Goal: Task Accomplishment & Management: Complete application form

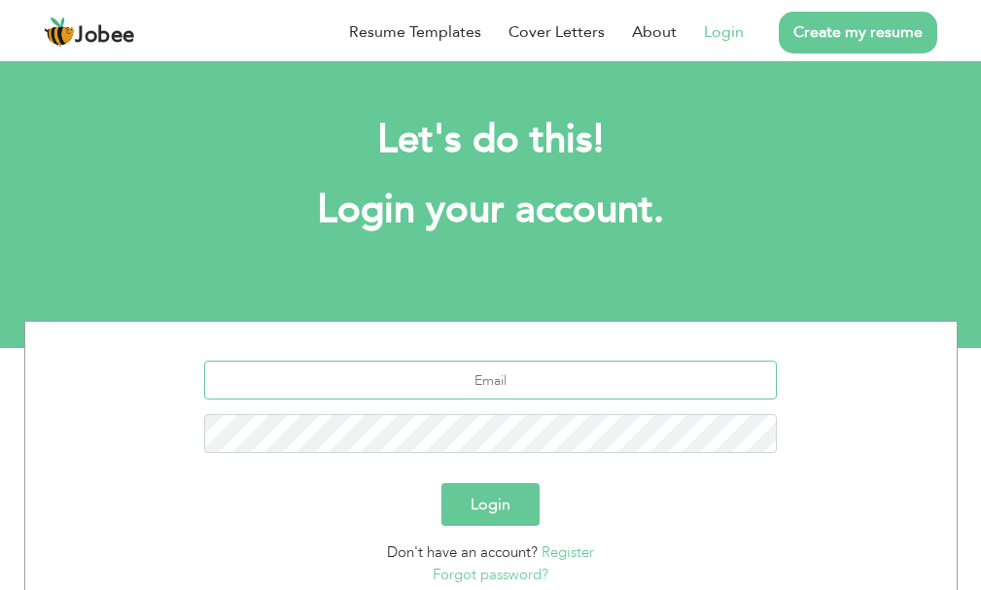
click at [482, 390] on input "text" at bounding box center [490, 380] width 572 height 39
type input "[EMAIL_ADDRESS][DOMAIN_NAME]"
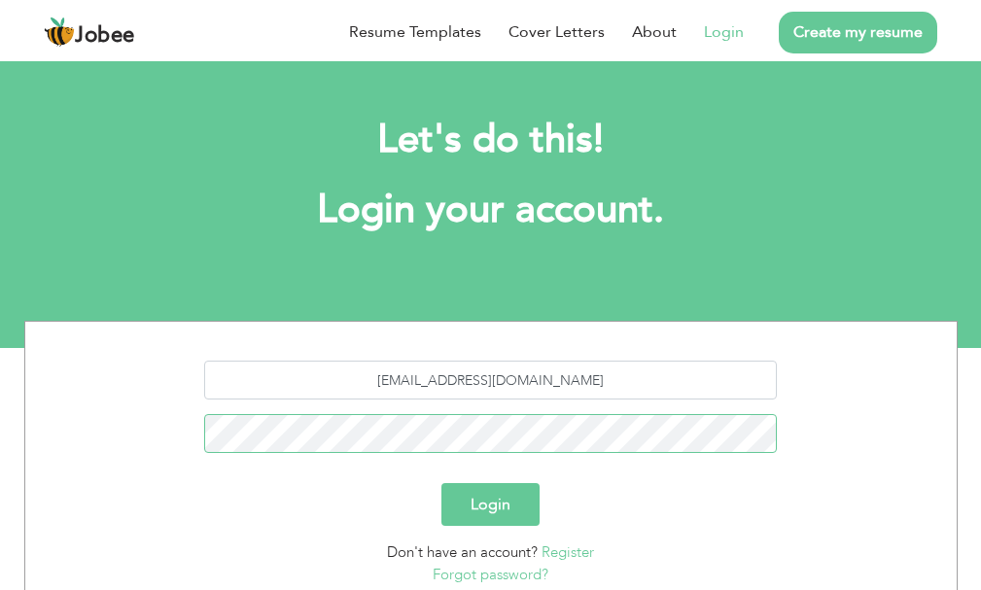
click at [441, 483] on button "Login" at bounding box center [490, 504] width 98 height 43
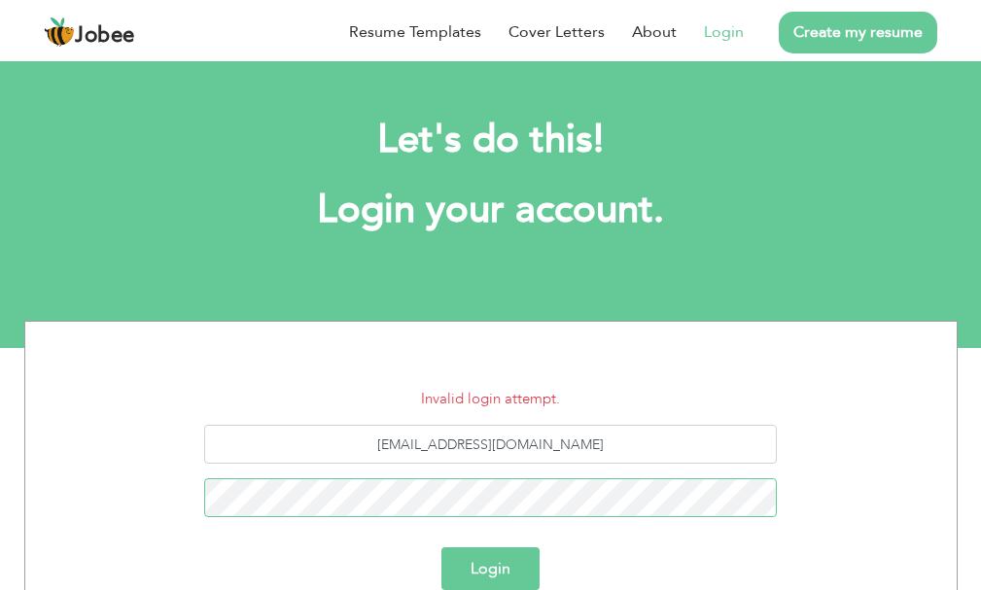
click at [441, 547] on button "Login" at bounding box center [490, 568] width 98 height 43
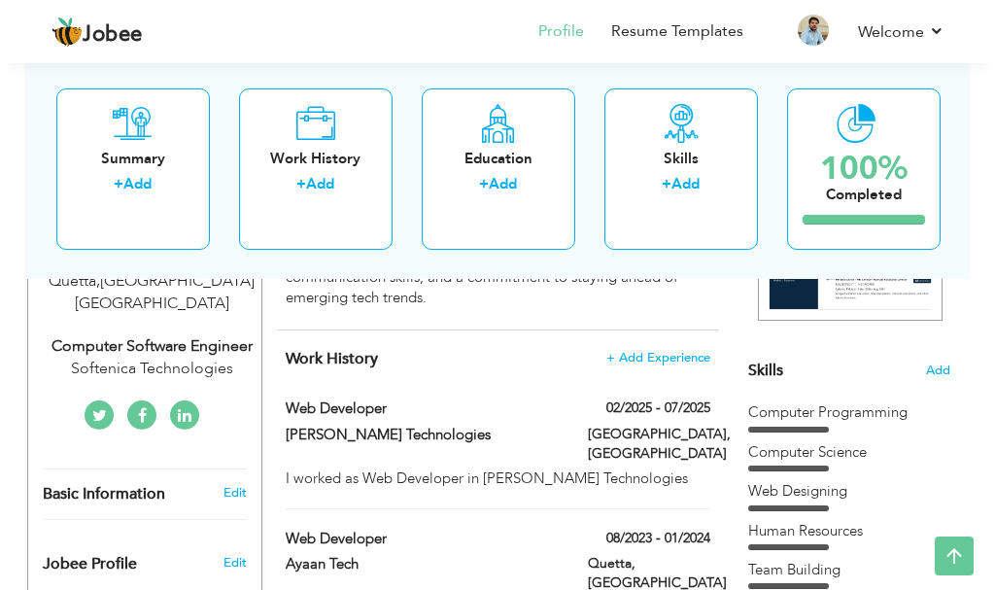
scroll to position [361, 0]
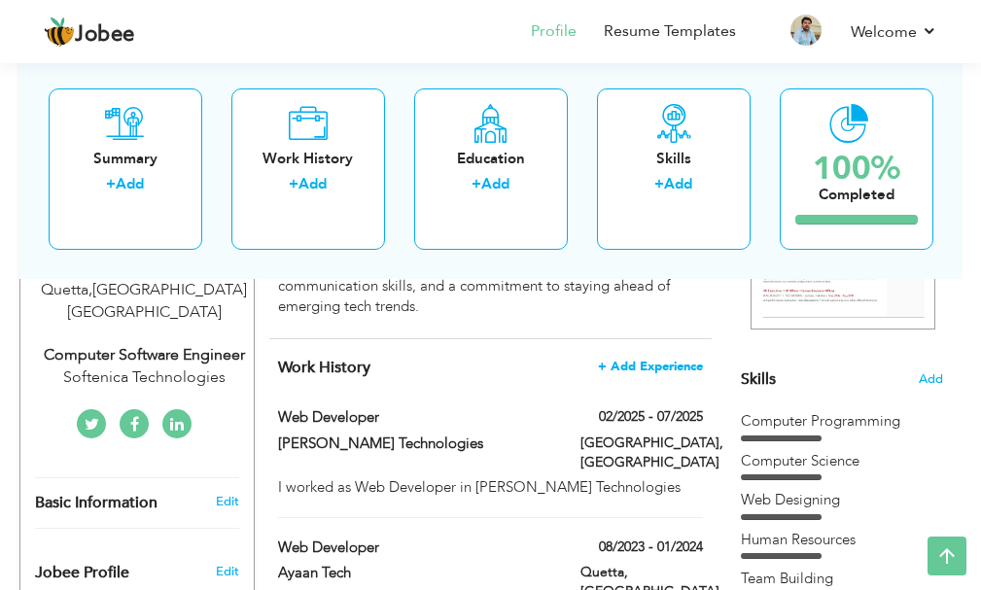
click at [662, 364] on span "+ Add Experience" at bounding box center [650, 367] width 105 height 14
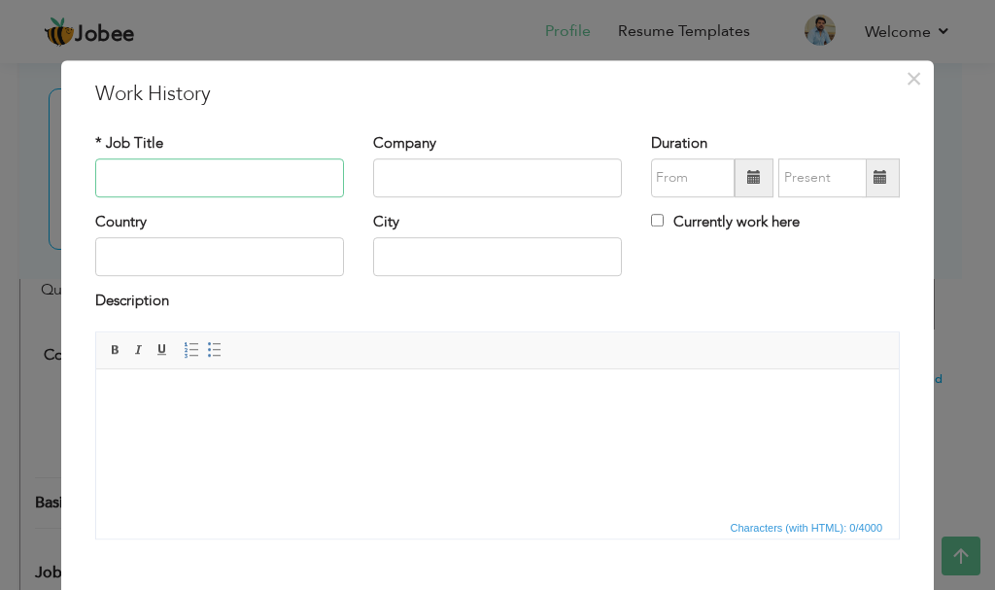
click at [240, 166] on input "text" at bounding box center [219, 177] width 249 height 39
type input "Computer Programing Teacher"
drag, startPoint x: 491, startPoint y: 176, endPoint x: 362, endPoint y: 188, distance: 128.8
click at [362, 188] on div "Company [GEOGRAPHIC_DATA]" at bounding box center [498, 172] width 278 height 79
type input "[GEOGRAPHIC_DATA]"
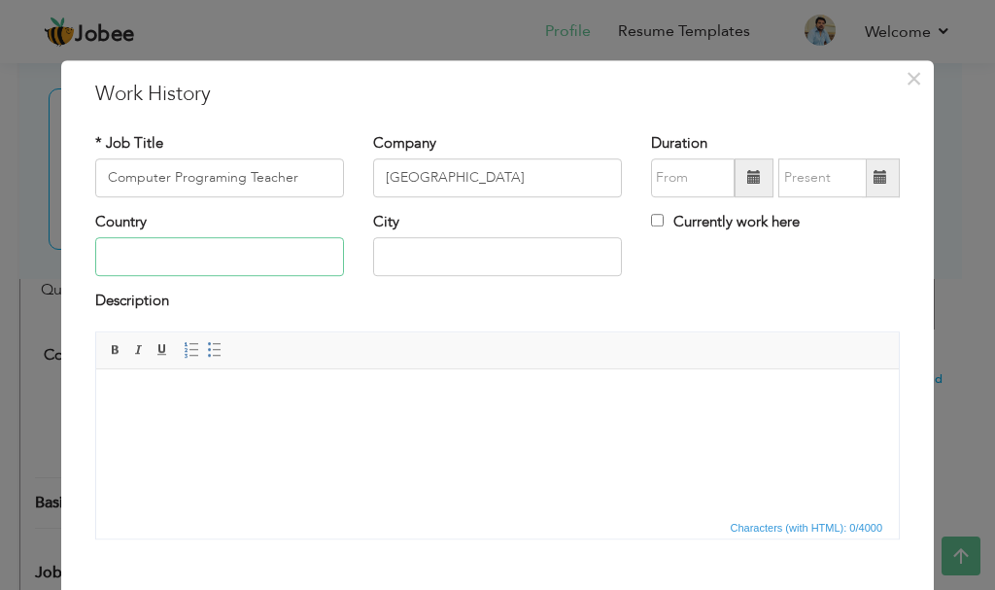
click at [219, 259] on input "text" at bounding box center [219, 257] width 249 height 39
type input "[GEOGRAPHIC_DATA]"
type input "Quetta"
drag, startPoint x: 294, startPoint y: 172, endPoint x: 90, endPoint y: 156, distance: 204.7
click at [95, 156] on div "* Job Title Computer Programing Teacher" at bounding box center [219, 165] width 249 height 64
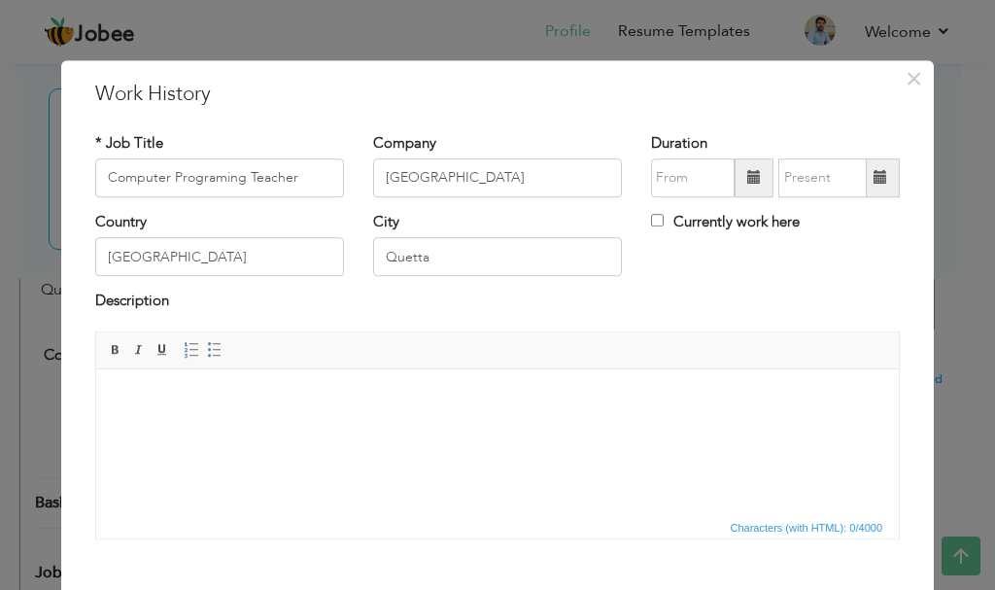
click at [315, 398] on body at bounding box center [498, 398] width 764 height 20
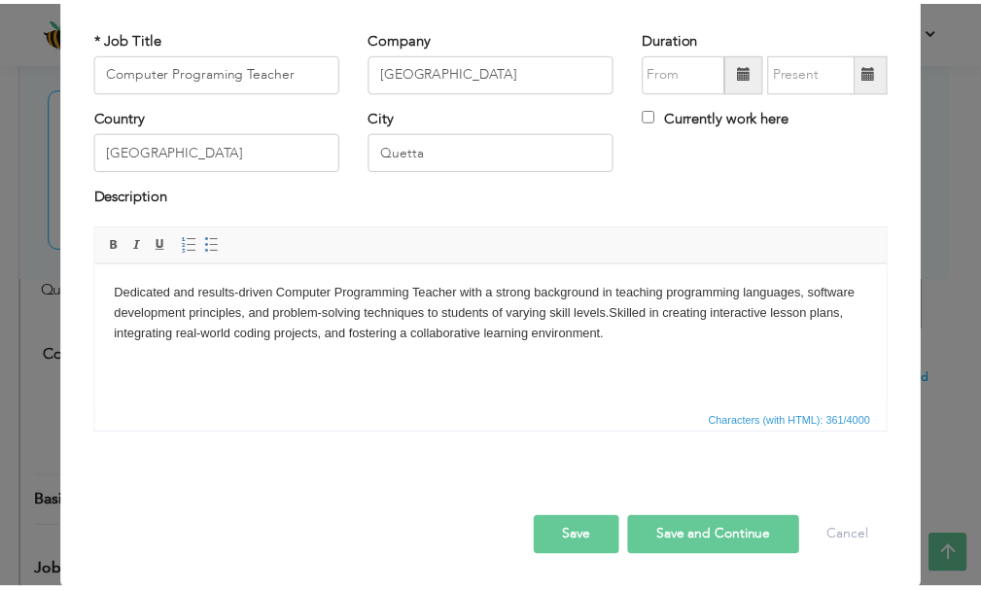
scroll to position [107, 0]
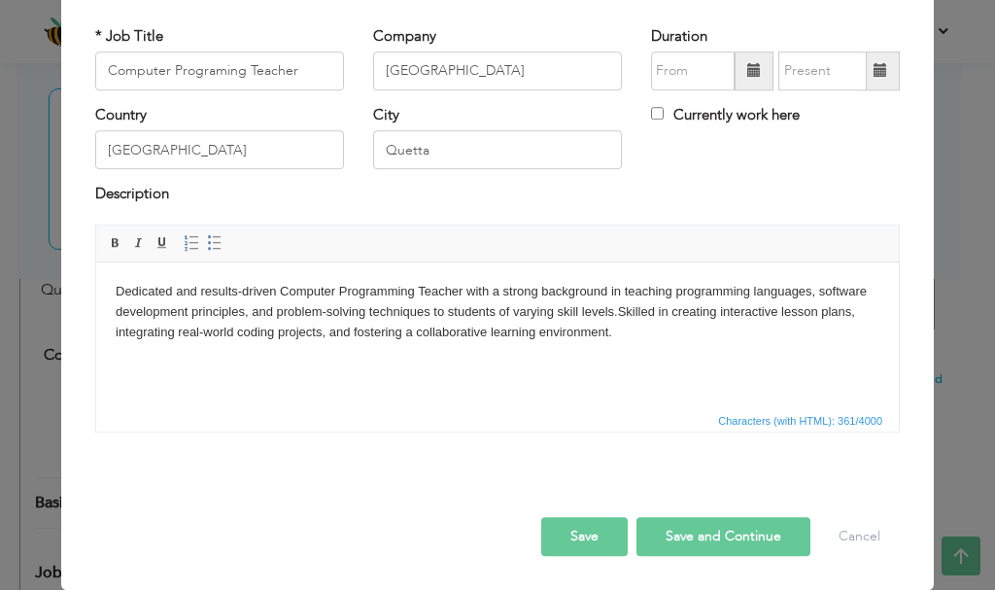
click at [574, 541] on button "Save" at bounding box center [584, 536] width 86 height 39
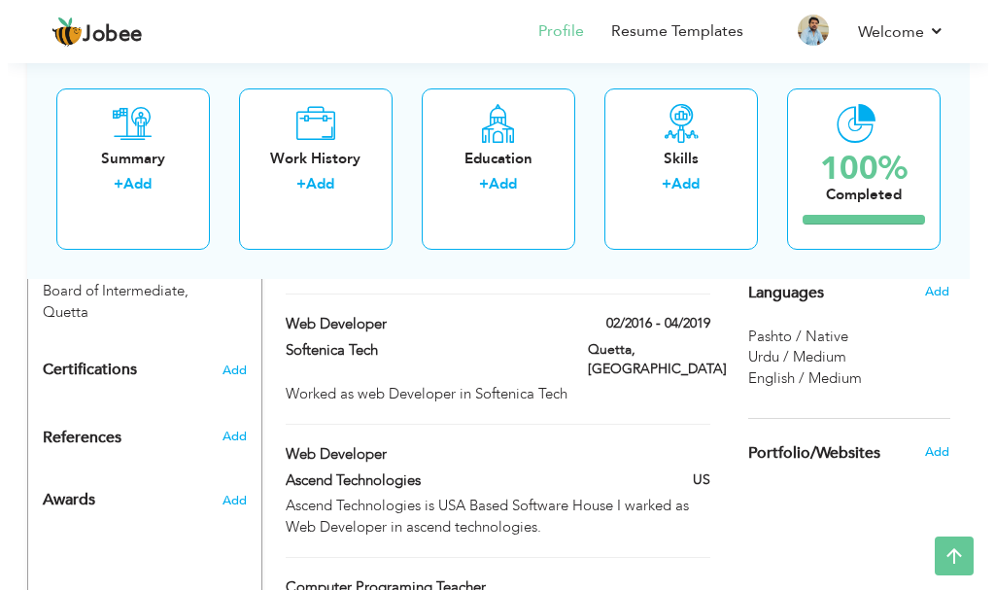
scroll to position [1085, 0]
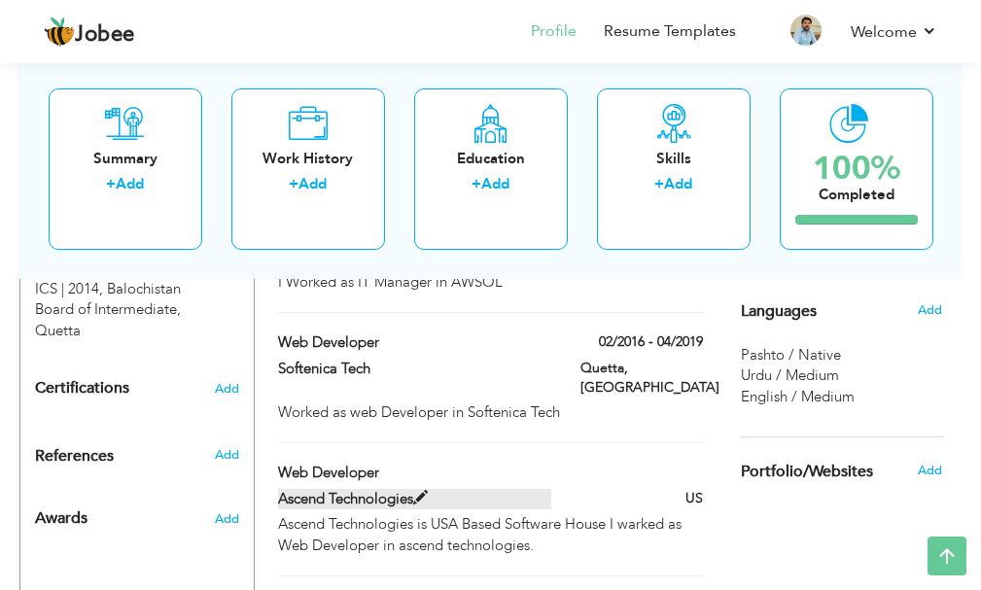
drag, startPoint x: 261, startPoint y: 388, endPoint x: 427, endPoint y: 390, distance: 165.2
click at [427, 390] on div "CV Import Profile Strength 0% Select an Item from right menu Work History * Job…" at bounding box center [490, 466] width 471 height 2302
click at [419, 491] on span at bounding box center [420, 498] width 15 height 15
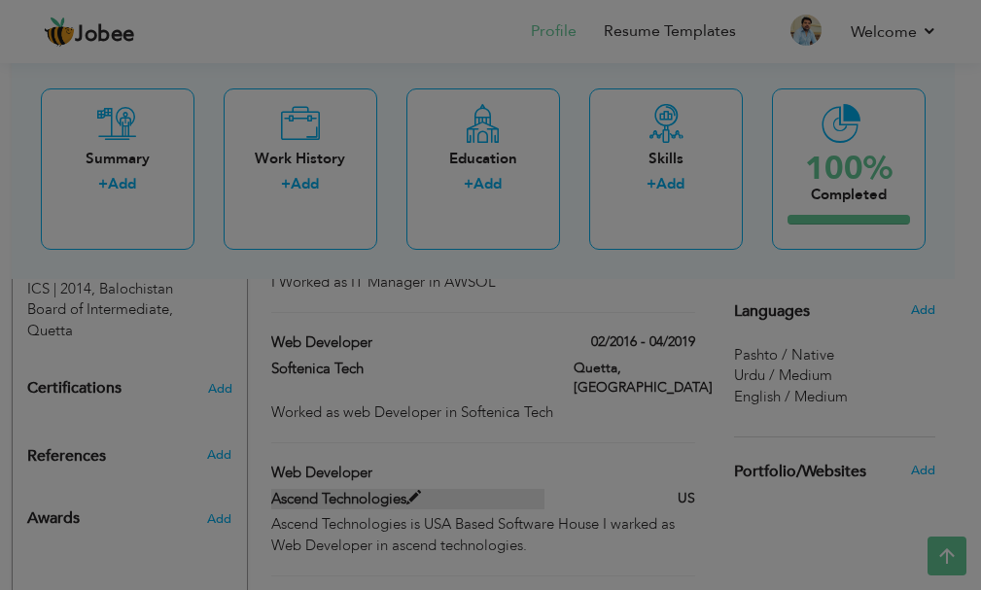
type input "Web Developer"
type input "Ascend Technologies"
type input "US"
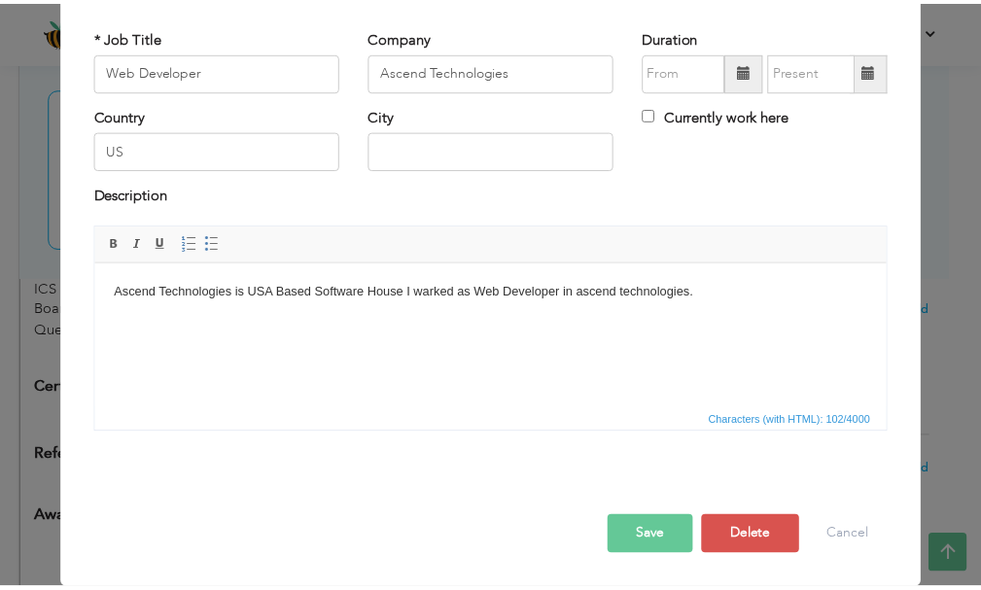
scroll to position [0, 0]
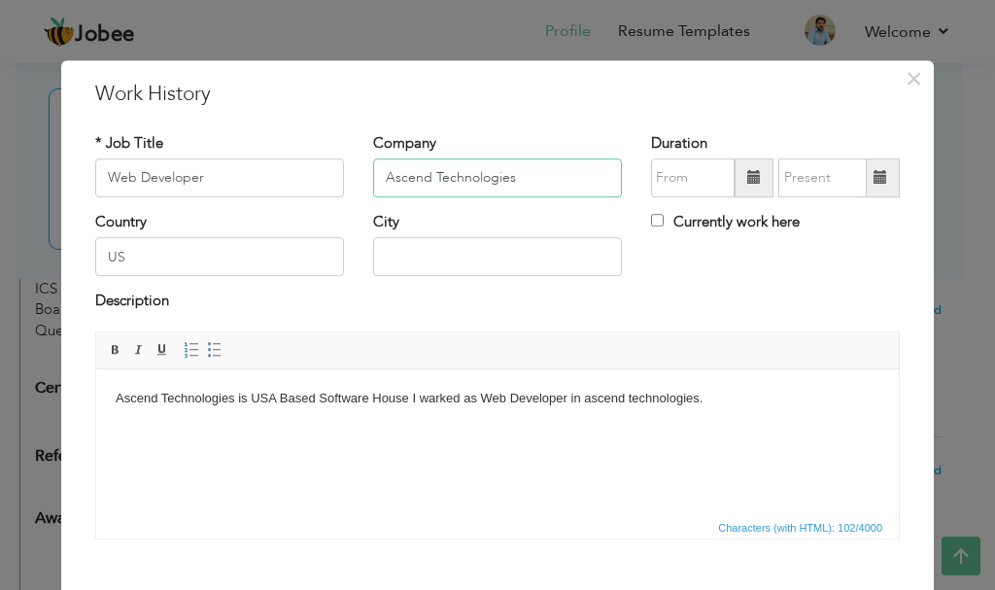
drag, startPoint x: 541, startPoint y: 168, endPoint x: 378, endPoint y: 182, distance: 163.8
click at [378, 182] on input "Ascend Technologies" at bounding box center [497, 177] width 249 height 39
click at [911, 77] on span "×" at bounding box center [914, 78] width 17 height 35
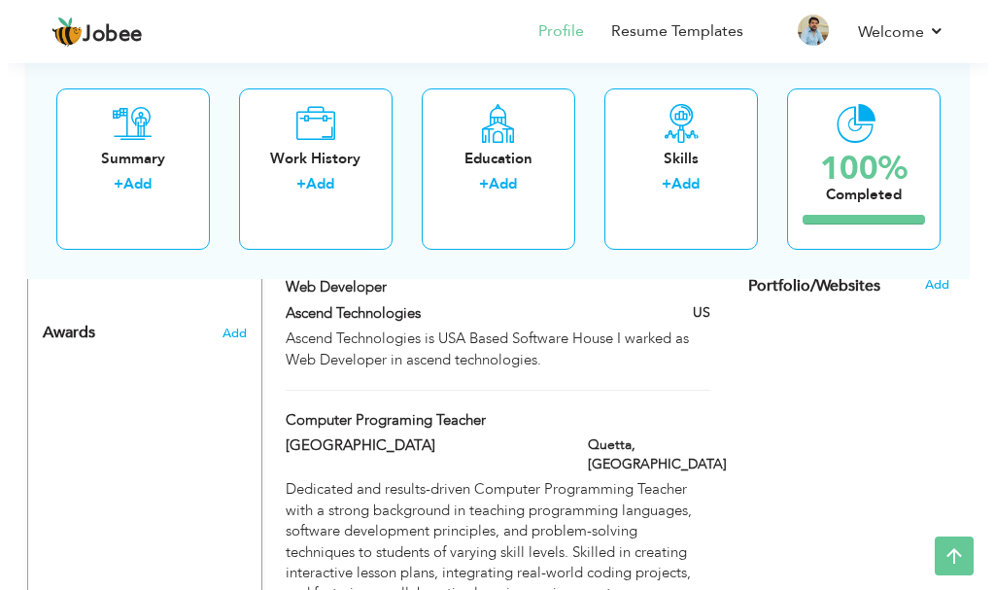
scroll to position [1280, 0]
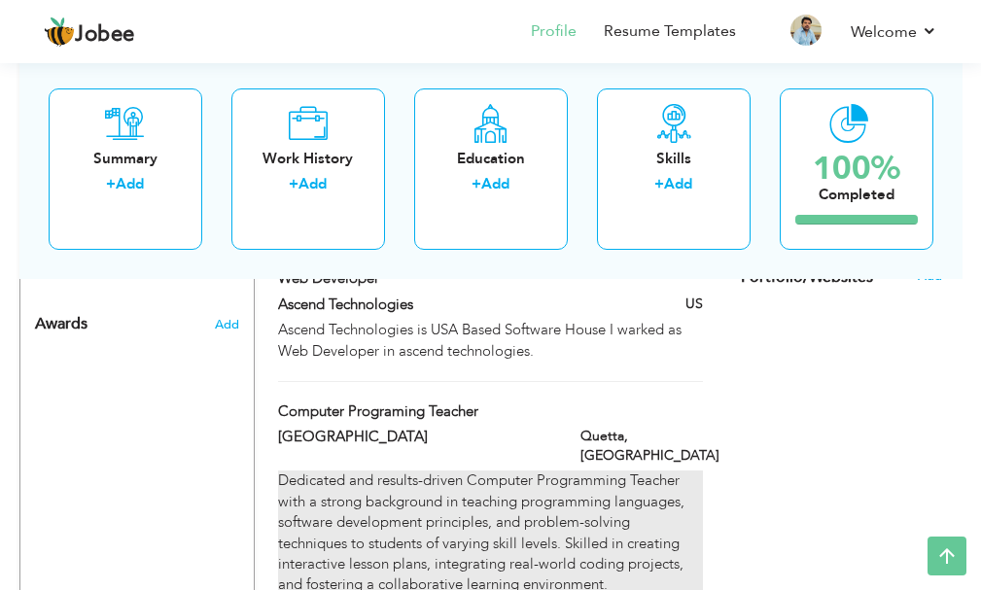
click at [570, 470] on div "Dedicated and results-driven Computer Programming Teacher with a strong backgro…" at bounding box center [490, 532] width 425 height 125
type input "Computer Programing Teacher"
type input "[GEOGRAPHIC_DATA]"
type input "Quetta"
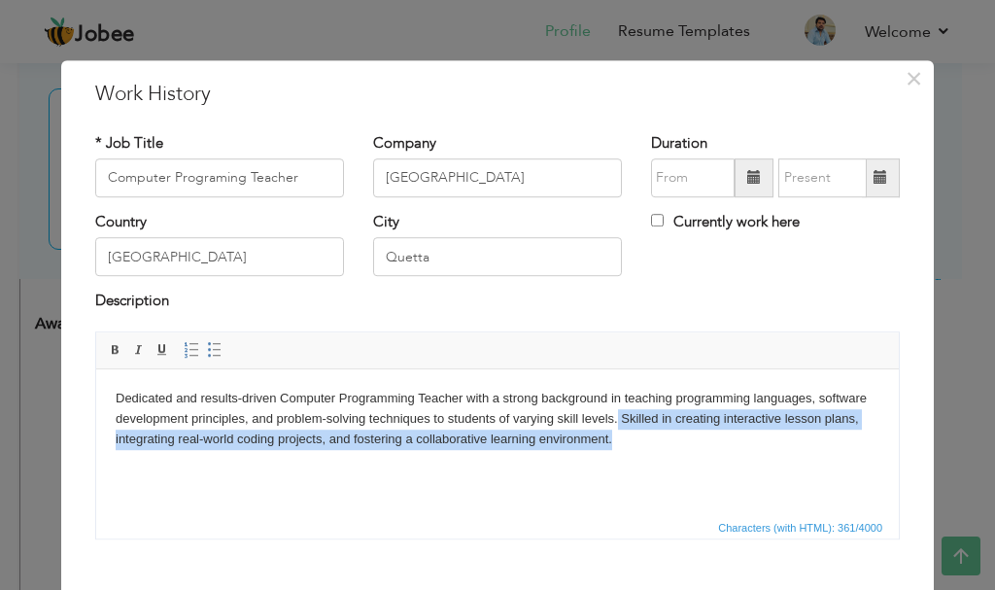
drag, startPoint x: 630, startPoint y: 437, endPoint x: 616, endPoint y: 408, distance: 32.2
click at [616, 408] on body "Dedicated and results-driven Computer Programming Teacher with a strong backgro…" at bounding box center [498, 418] width 764 height 60
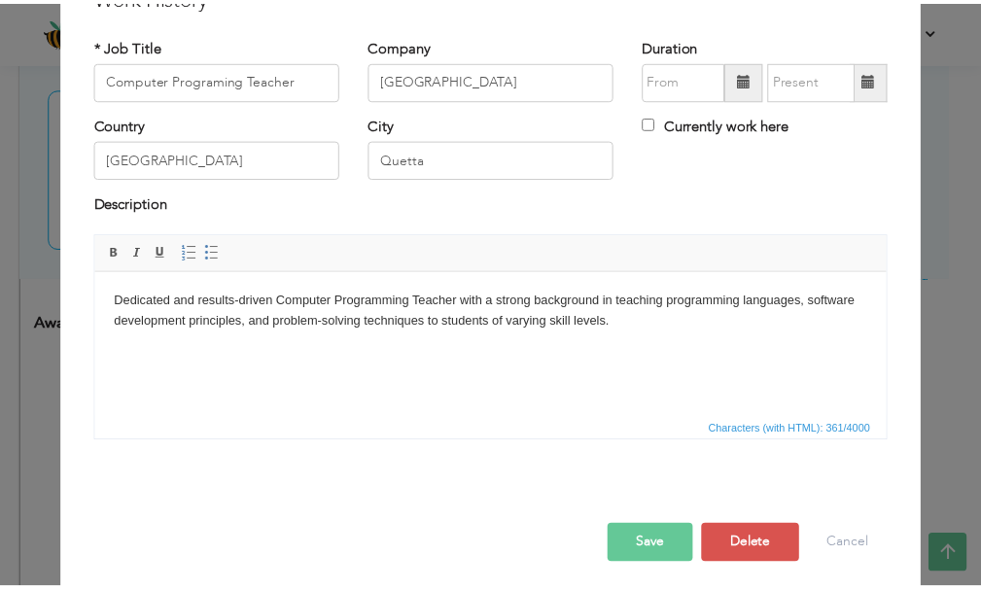
scroll to position [107, 0]
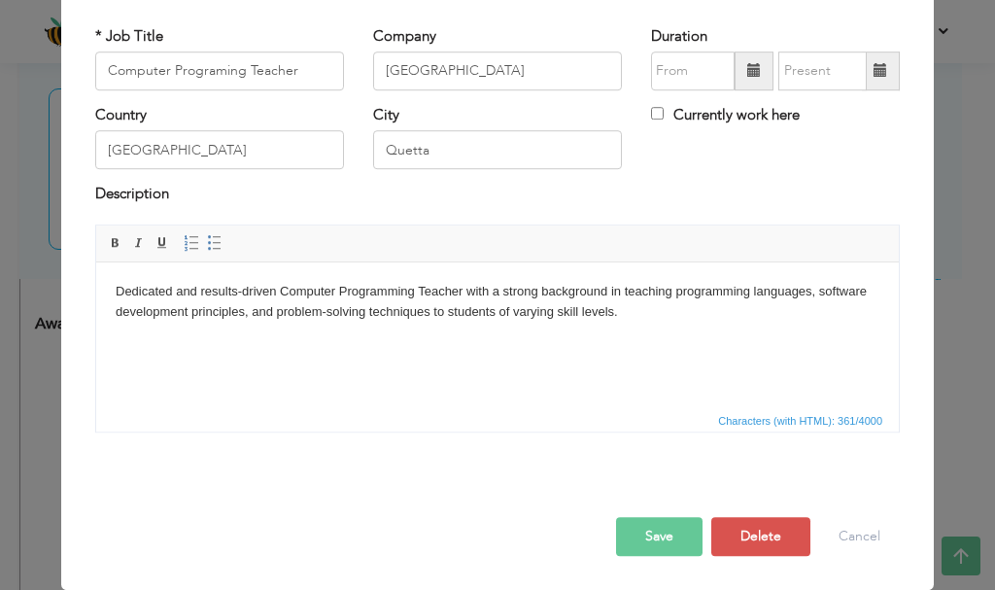
click at [668, 535] on button "Save" at bounding box center [659, 536] width 86 height 39
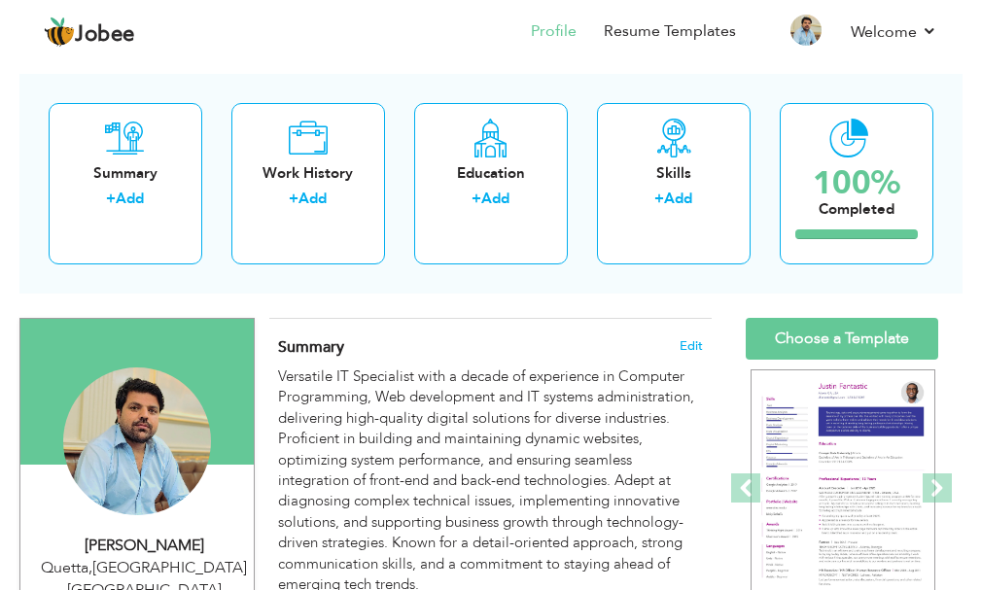
scroll to position [100, 0]
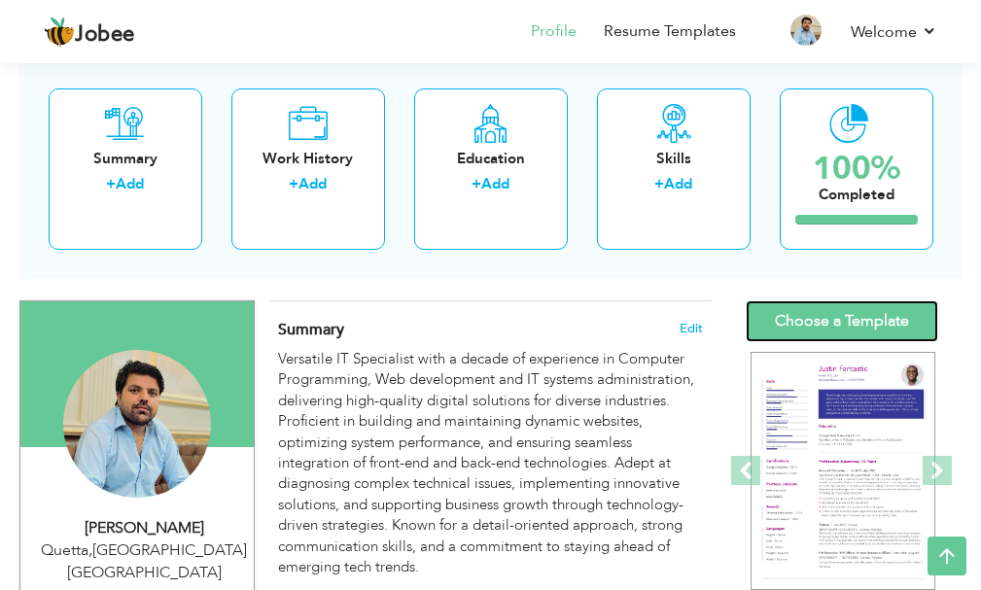
click at [876, 320] on link "Choose a Template" at bounding box center [841, 321] width 192 height 42
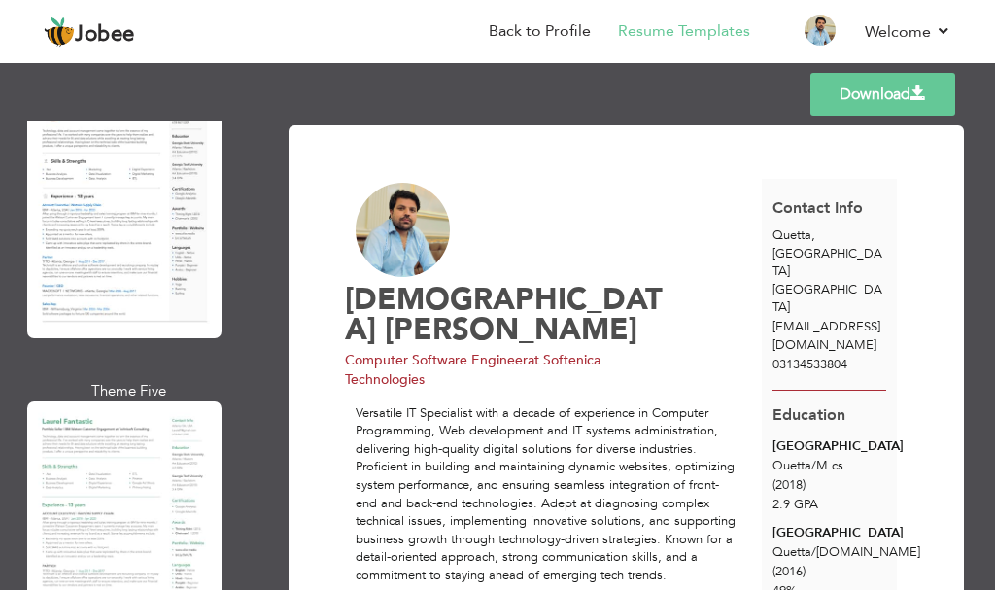
scroll to position [1011, 0]
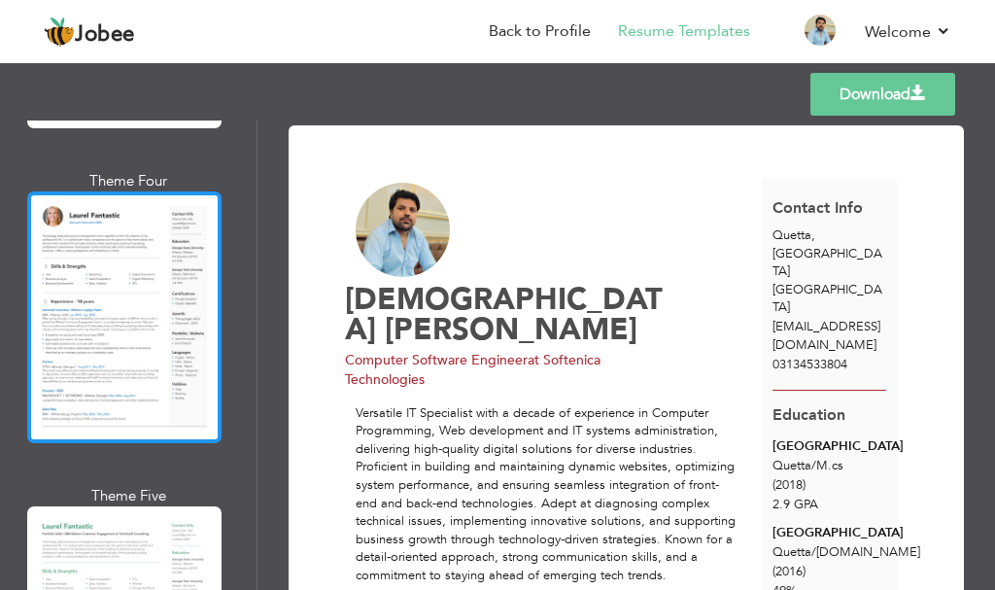
click at [139, 246] on div at bounding box center [124, 316] width 194 height 251
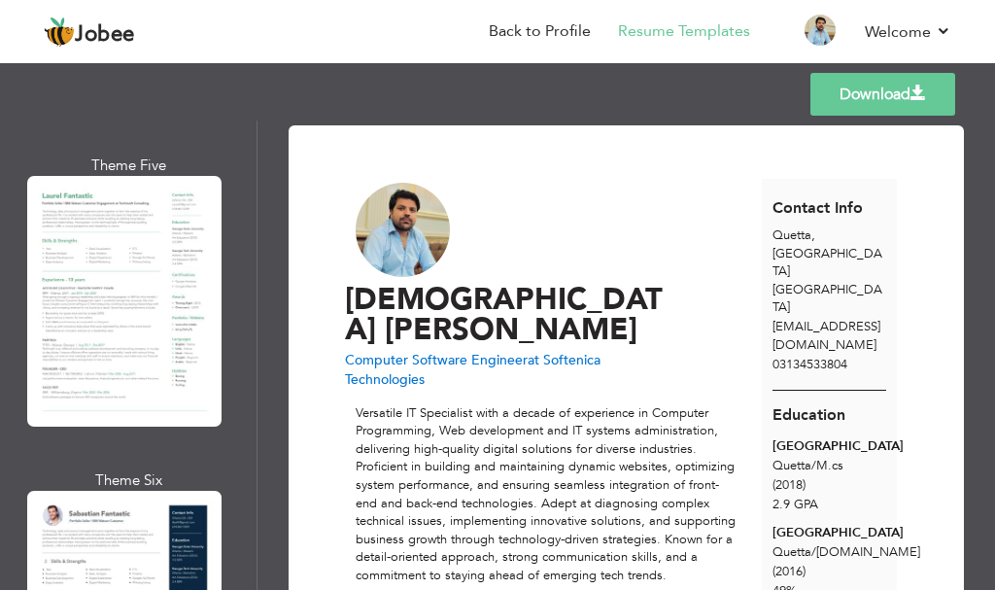
scroll to position [1377, 0]
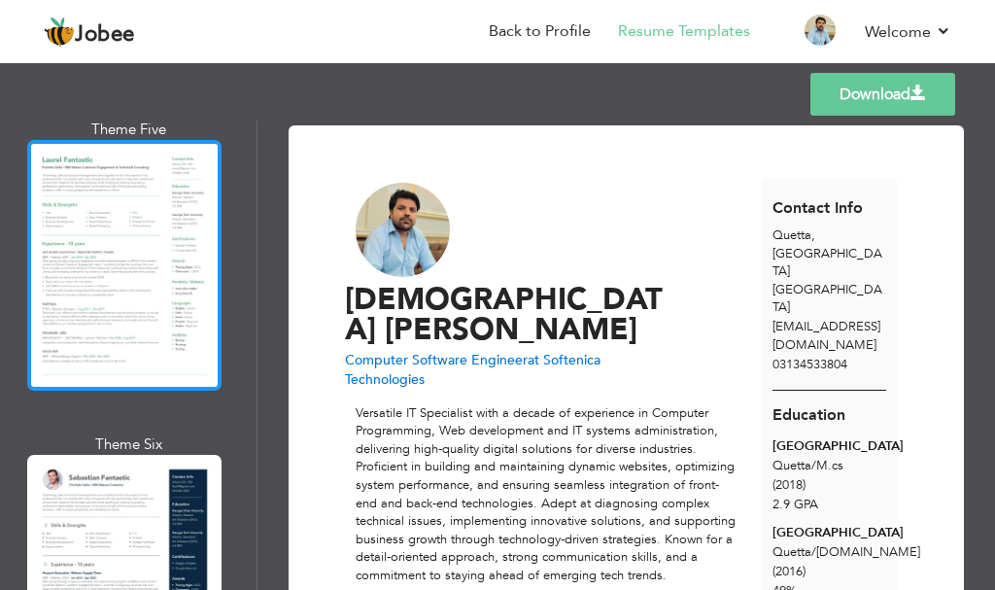
click at [156, 246] on div at bounding box center [124, 265] width 194 height 251
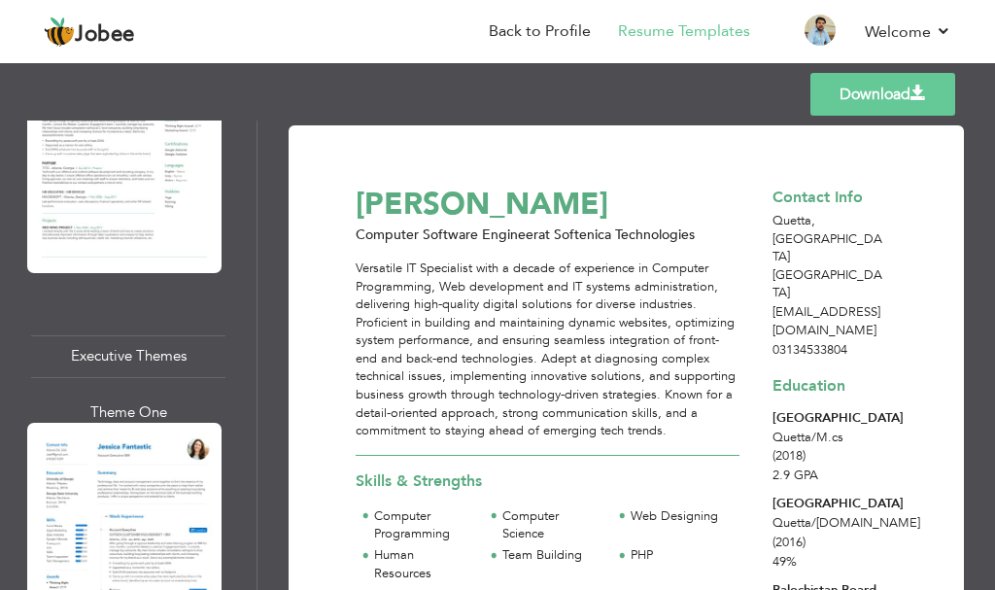
scroll to position [3224, 0]
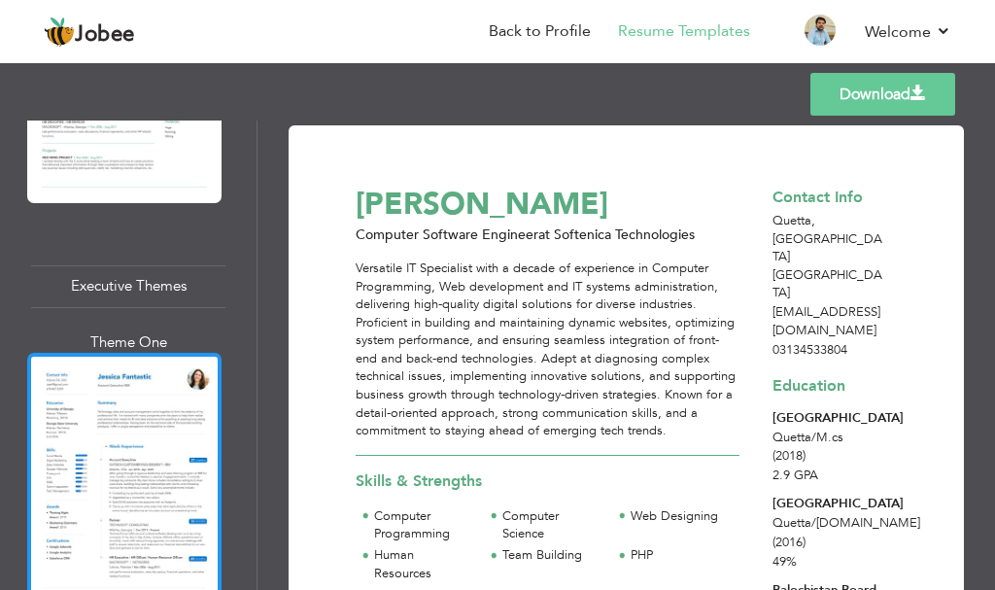
click at [147, 396] on div at bounding box center [124, 478] width 194 height 251
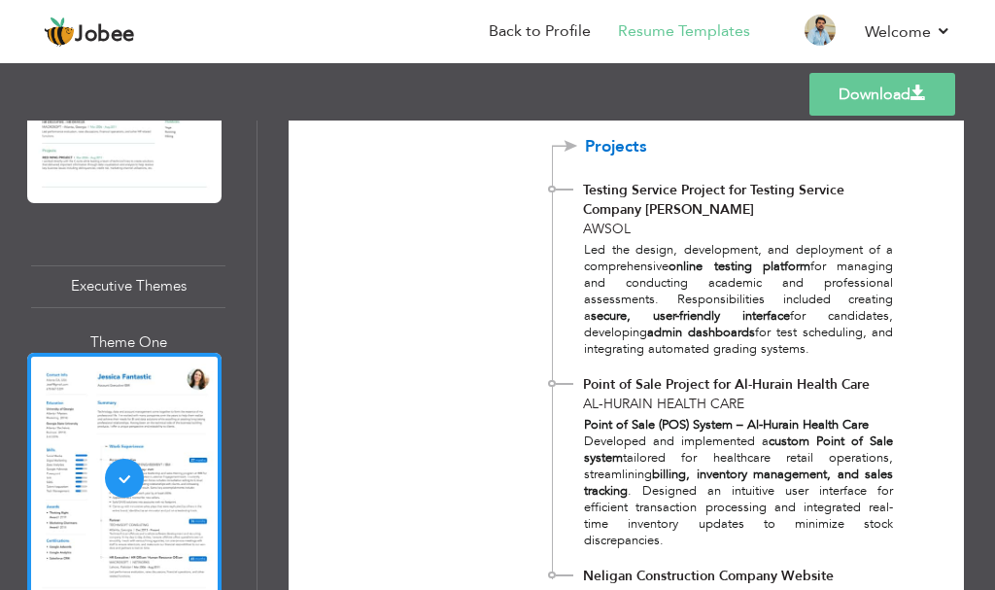
scroll to position [1782, 0]
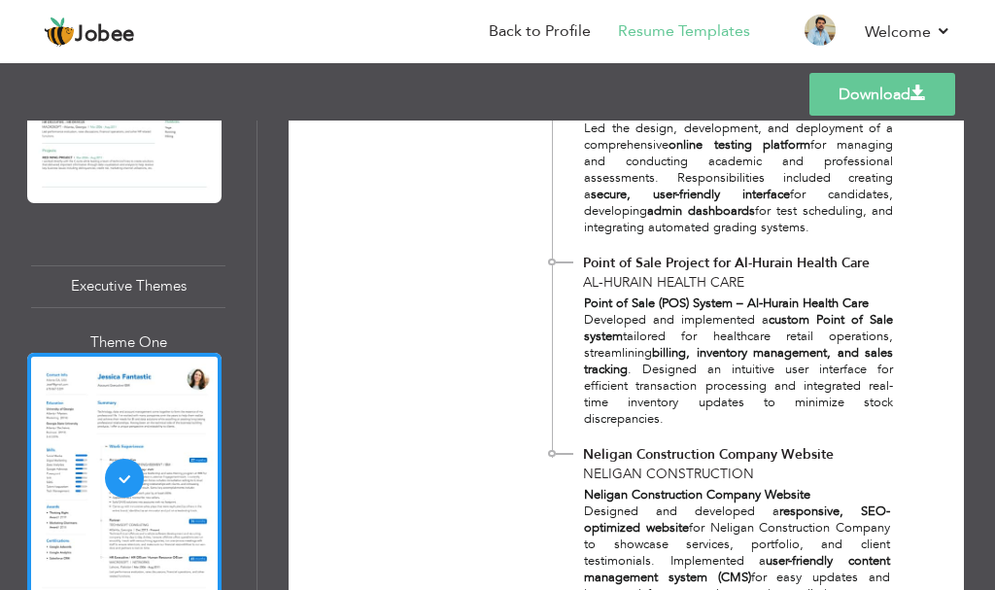
click at [854, 75] on link "Download" at bounding box center [883, 94] width 146 height 43
